Goal: Information Seeking & Learning: Compare options

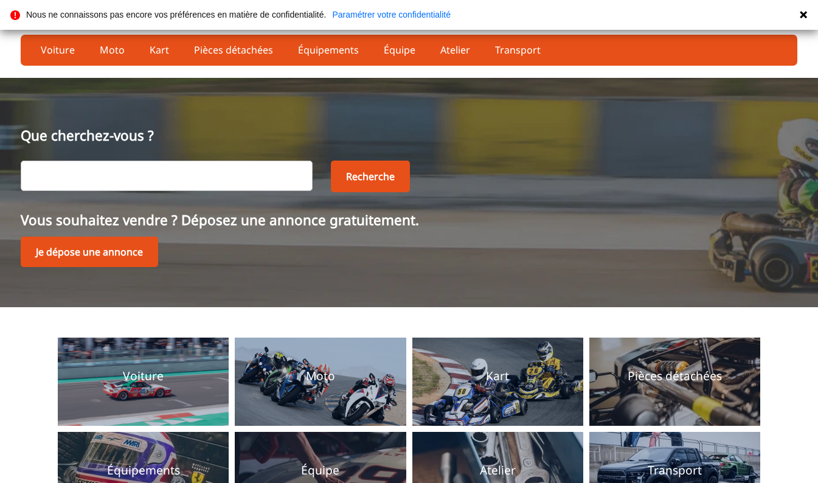
drag, startPoint x: 0, startPoint y: 0, endPoint x: 237, endPoint y: 167, distance: 290.3
click at [237, 167] on input "text" at bounding box center [167, 176] width 292 height 30
type input "bmw"
click at [361, 174] on button "Recherche" at bounding box center [370, 177] width 79 height 32
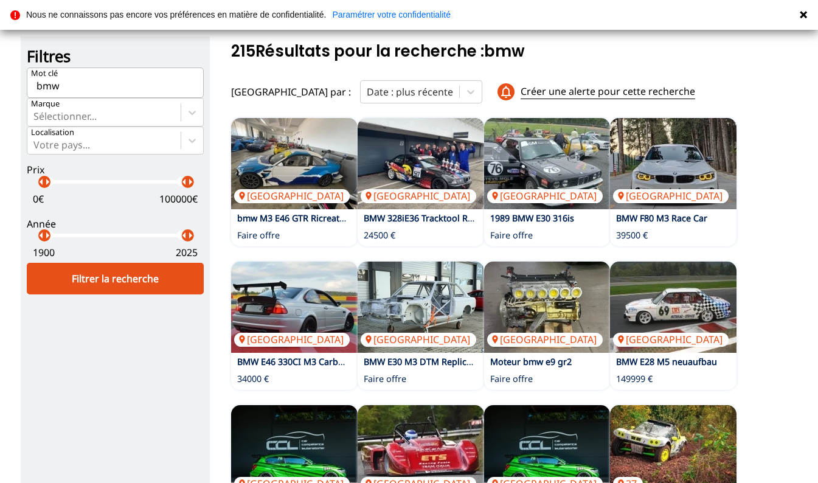
scroll to position [62, 0]
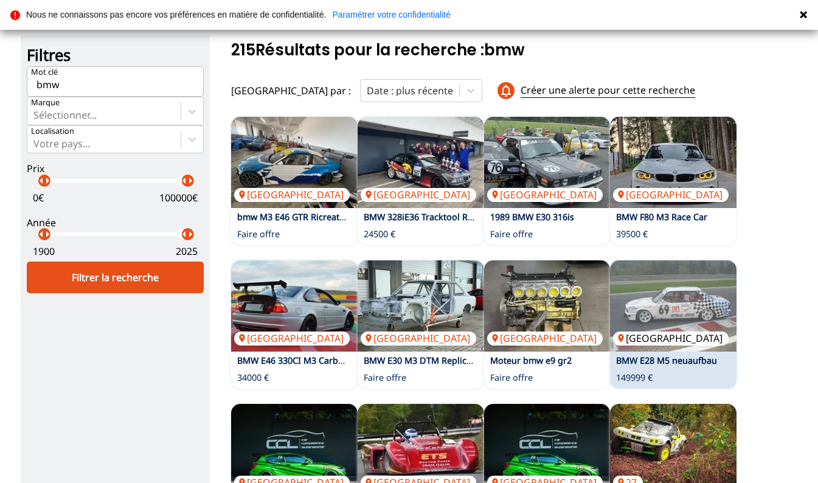
click at [704, 320] on img at bounding box center [673, 305] width 127 height 91
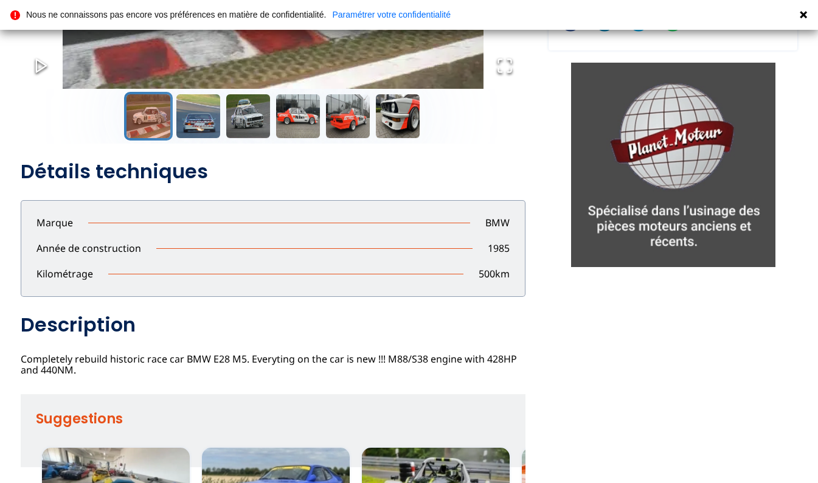
scroll to position [302, 0]
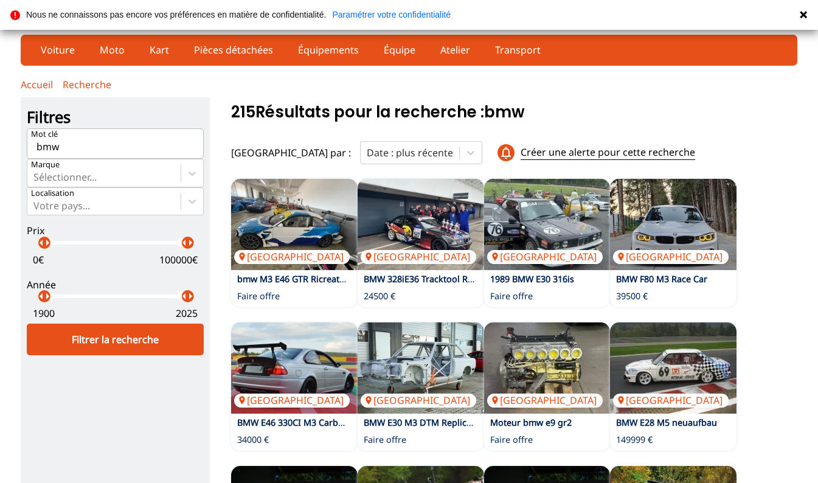
scroll to position [83, 0]
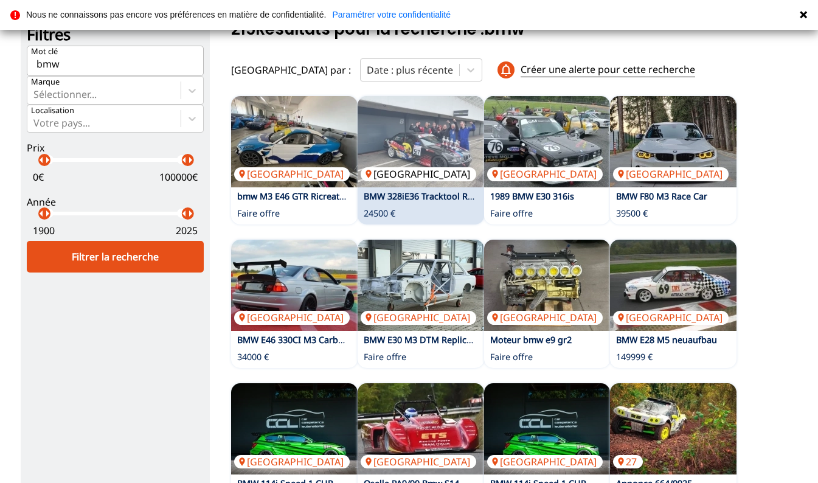
click at [418, 136] on img at bounding box center [421, 141] width 127 height 91
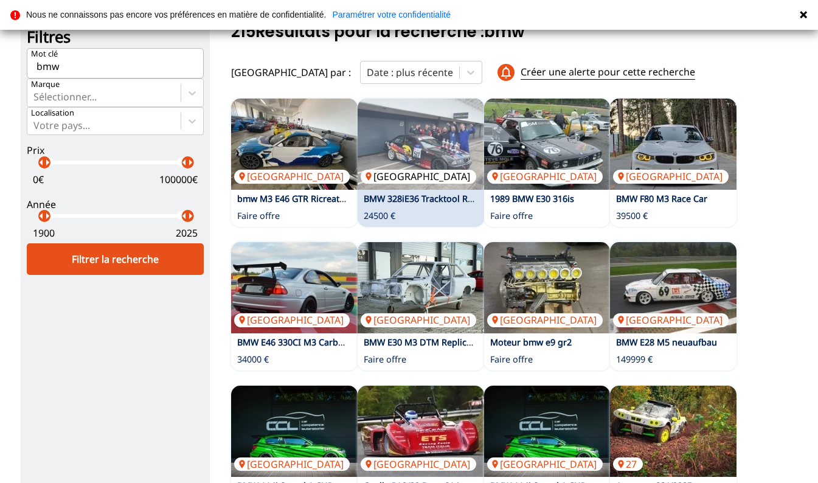
scroll to position [0, 0]
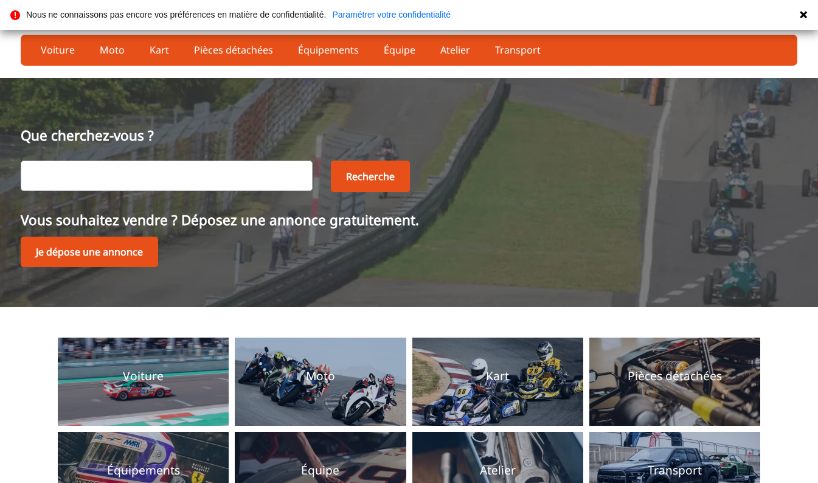
click at [160, 172] on input "text" at bounding box center [167, 176] width 292 height 30
type input "alfa romeo"
click at [360, 179] on button "Recherche" at bounding box center [370, 177] width 79 height 32
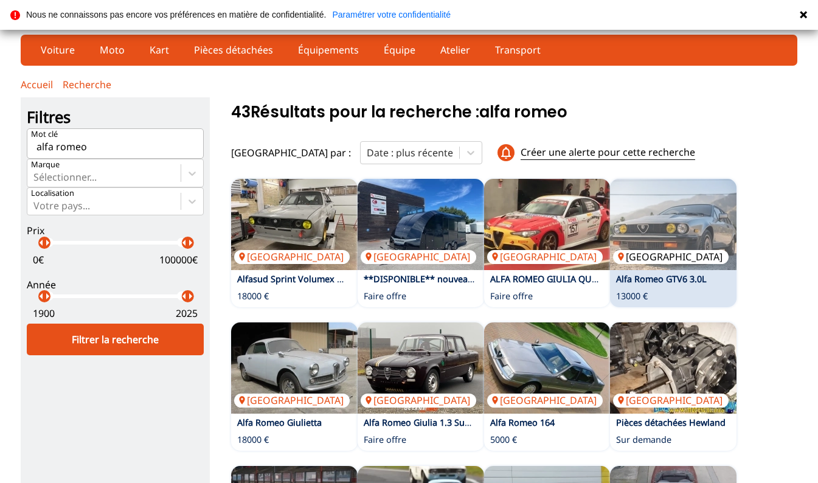
click at [671, 238] on img at bounding box center [673, 224] width 127 height 91
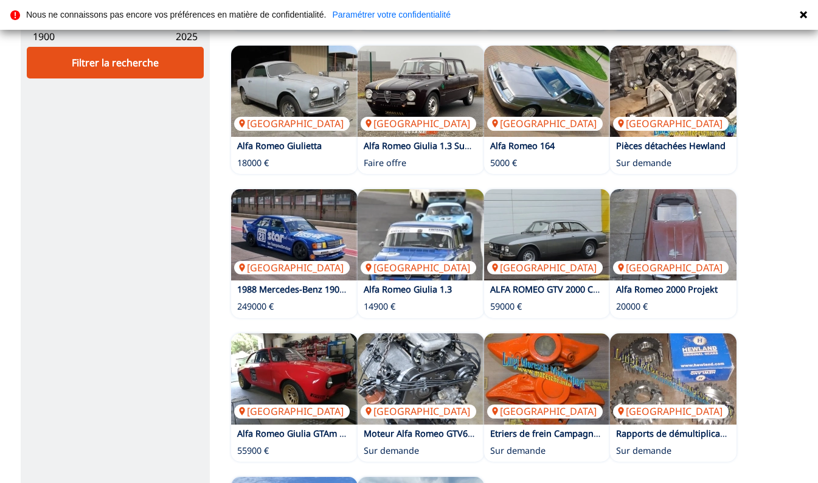
scroll to position [280, 0]
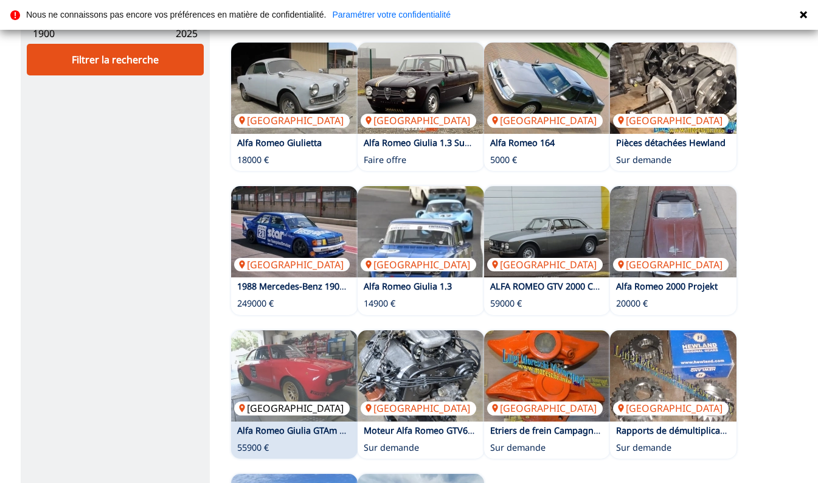
click at [270, 371] on img at bounding box center [294, 375] width 127 height 91
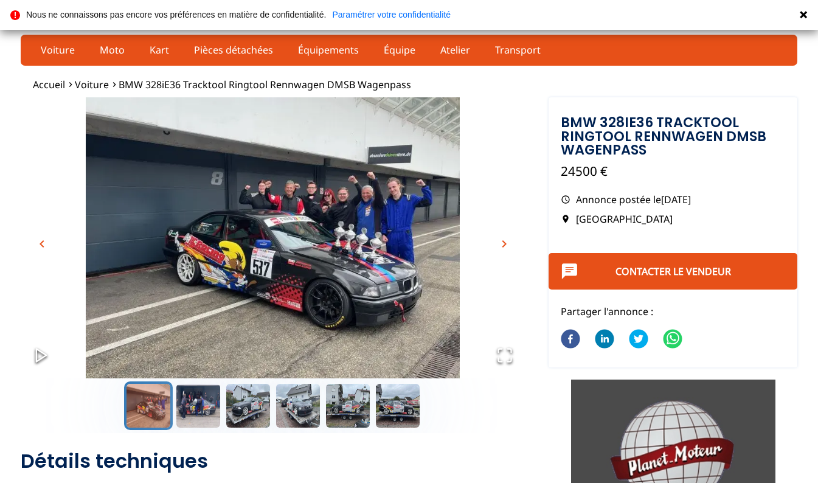
click at [505, 245] on span "chevron_right" at bounding box center [504, 244] width 15 height 15
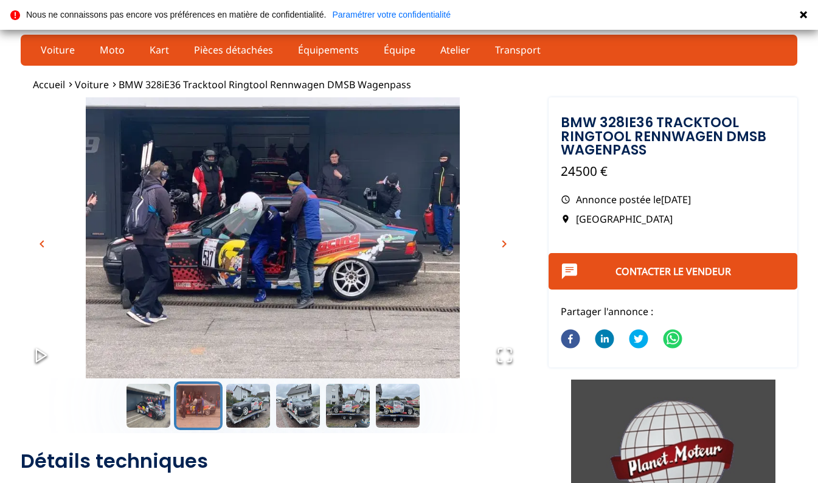
click at [505, 245] on span "chevron_right" at bounding box center [504, 244] width 15 height 15
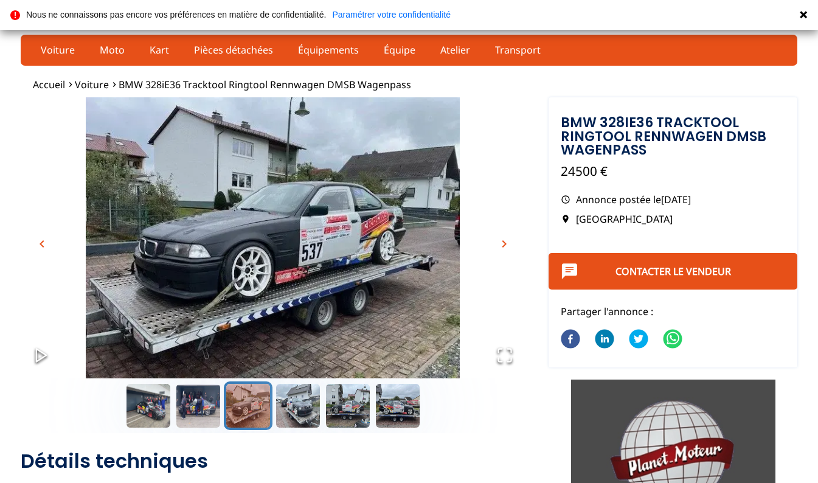
click at [505, 245] on span "chevron_right" at bounding box center [504, 244] width 15 height 15
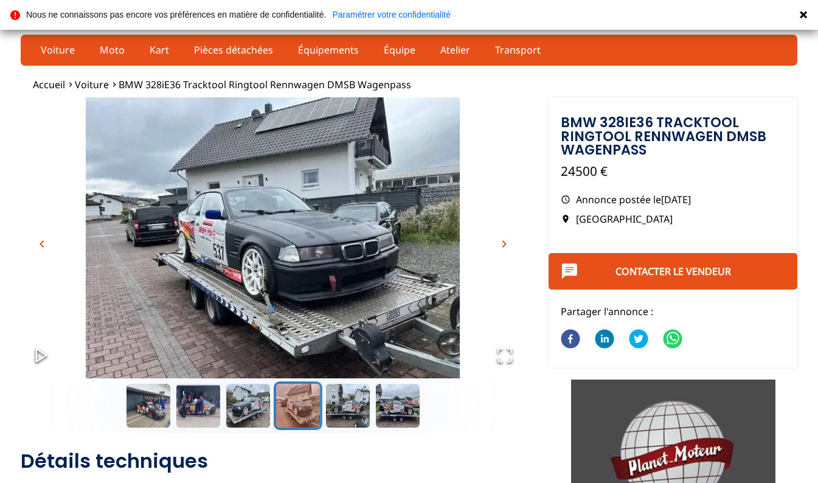
click at [505, 245] on span "chevron_right" at bounding box center [504, 244] width 15 height 15
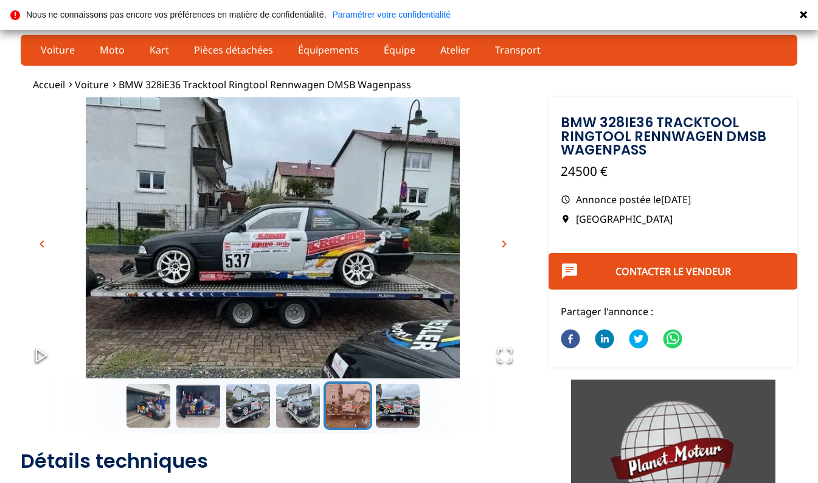
click at [505, 245] on span "chevron_right" at bounding box center [504, 244] width 15 height 15
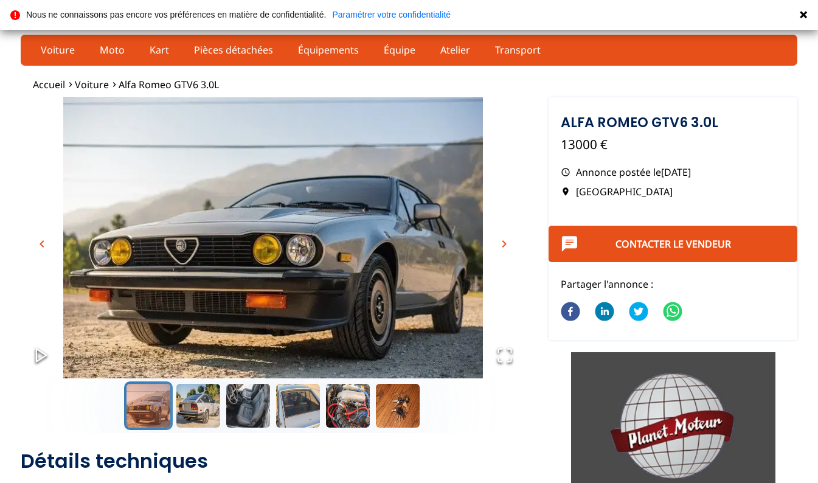
click at [502, 244] on span "chevron_right" at bounding box center [504, 244] width 15 height 15
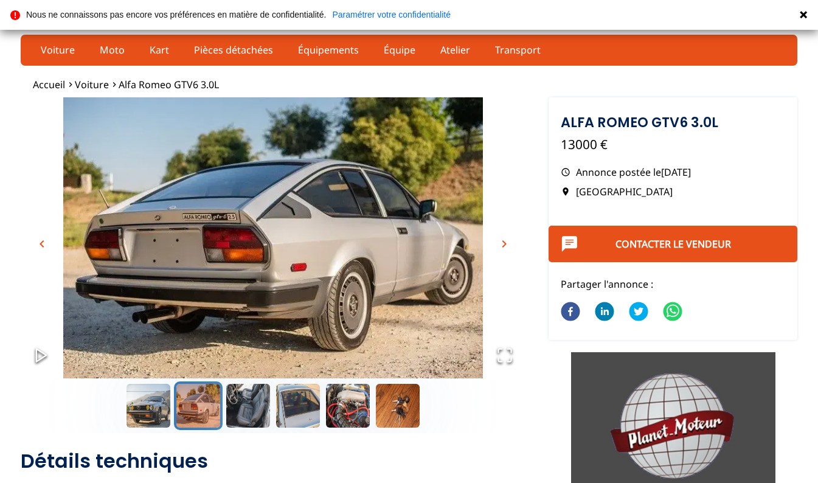
click at [502, 244] on span "chevron_right" at bounding box center [504, 244] width 15 height 15
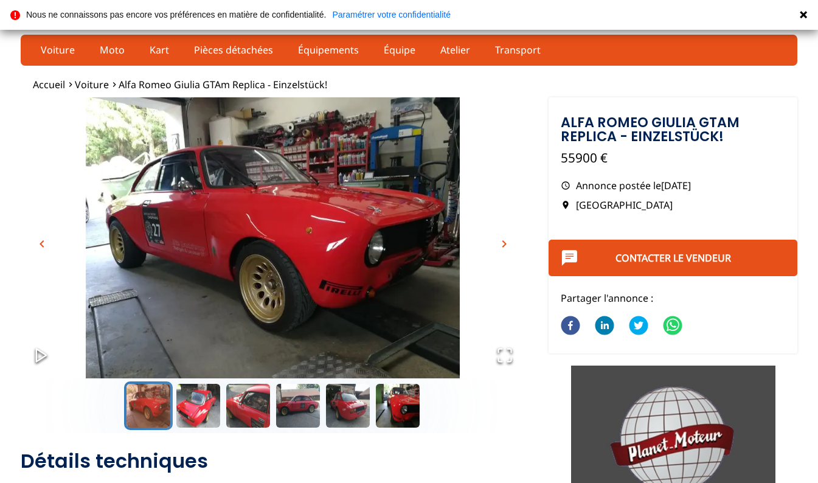
click at [505, 243] on span "chevron_right" at bounding box center [504, 244] width 15 height 15
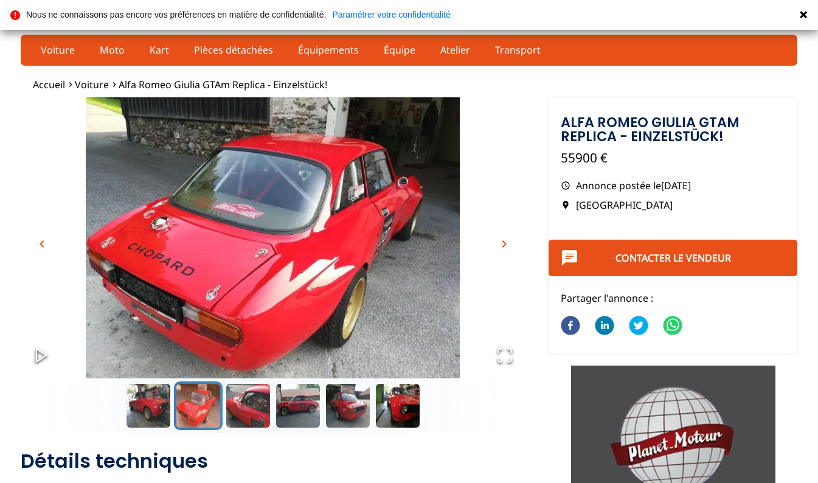
click at [505, 243] on span "chevron_right" at bounding box center [504, 244] width 15 height 15
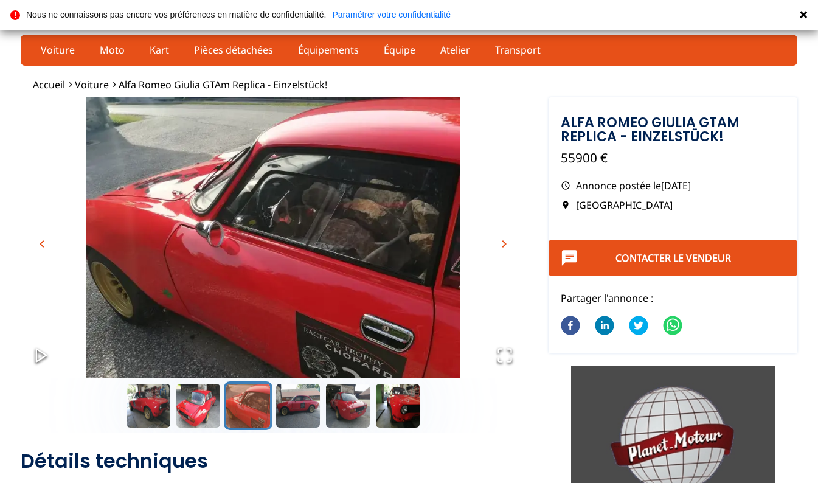
click at [505, 243] on span "chevron_right" at bounding box center [504, 244] width 15 height 15
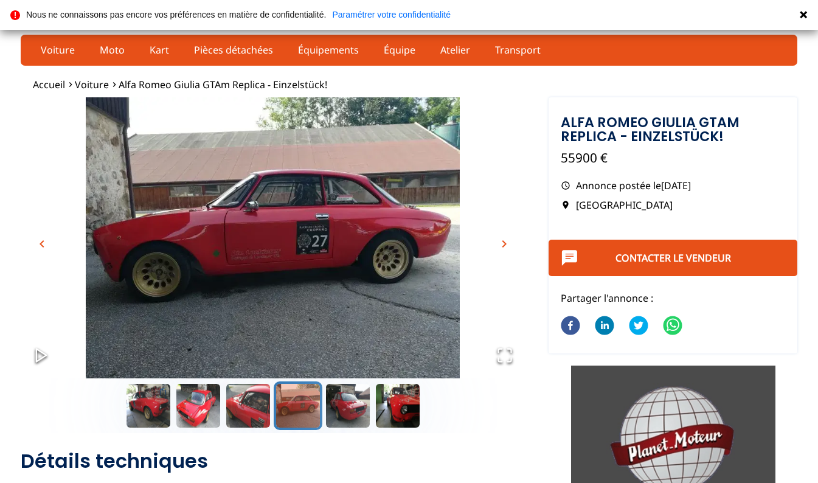
click at [505, 243] on span "chevron_right" at bounding box center [504, 244] width 15 height 15
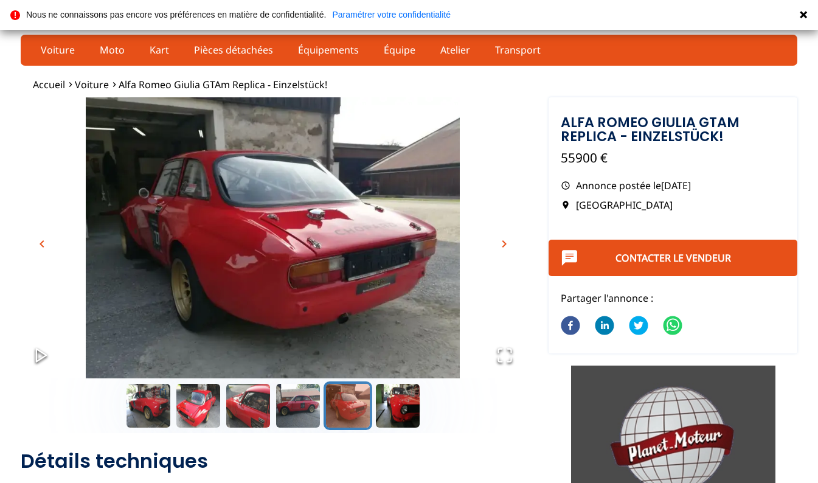
click at [505, 243] on span "chevron_right" at bounding box center [504, 244] width 15 height 15
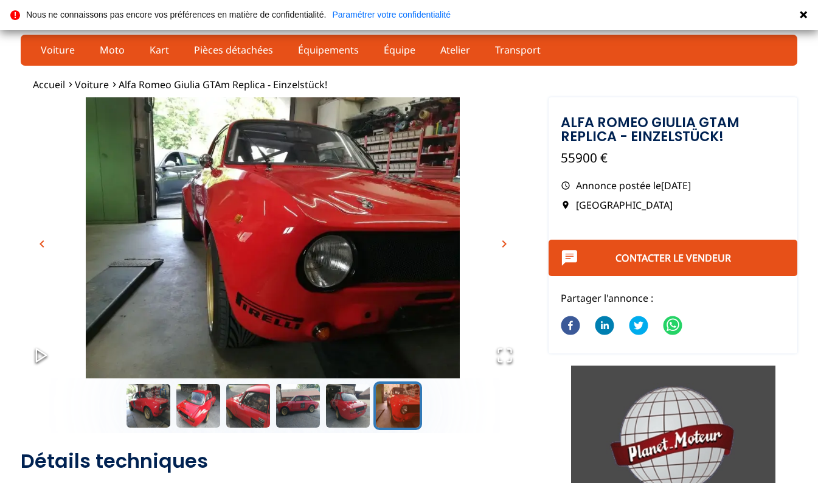
click at [505, 243] on span "chevron_right" at bounding box center [504, 244] width 15 height 15
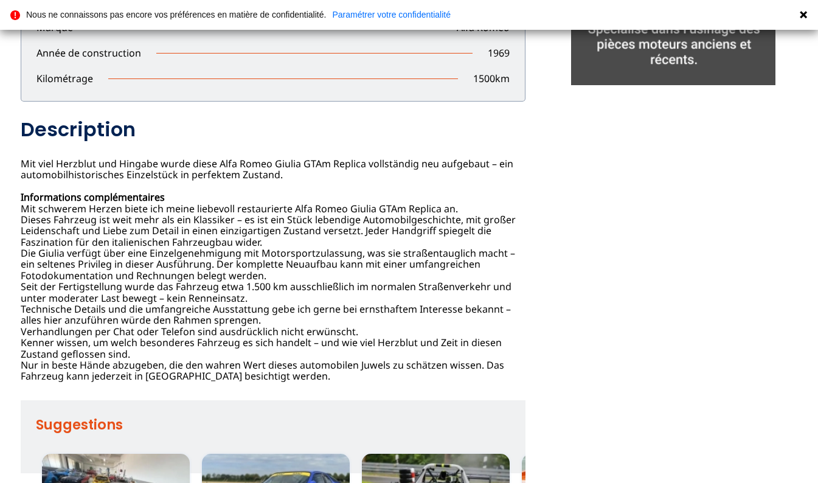
scroll to position [485, 0]
